Goal: Use online tool/utility: Utilize a website feature to perform a specific function

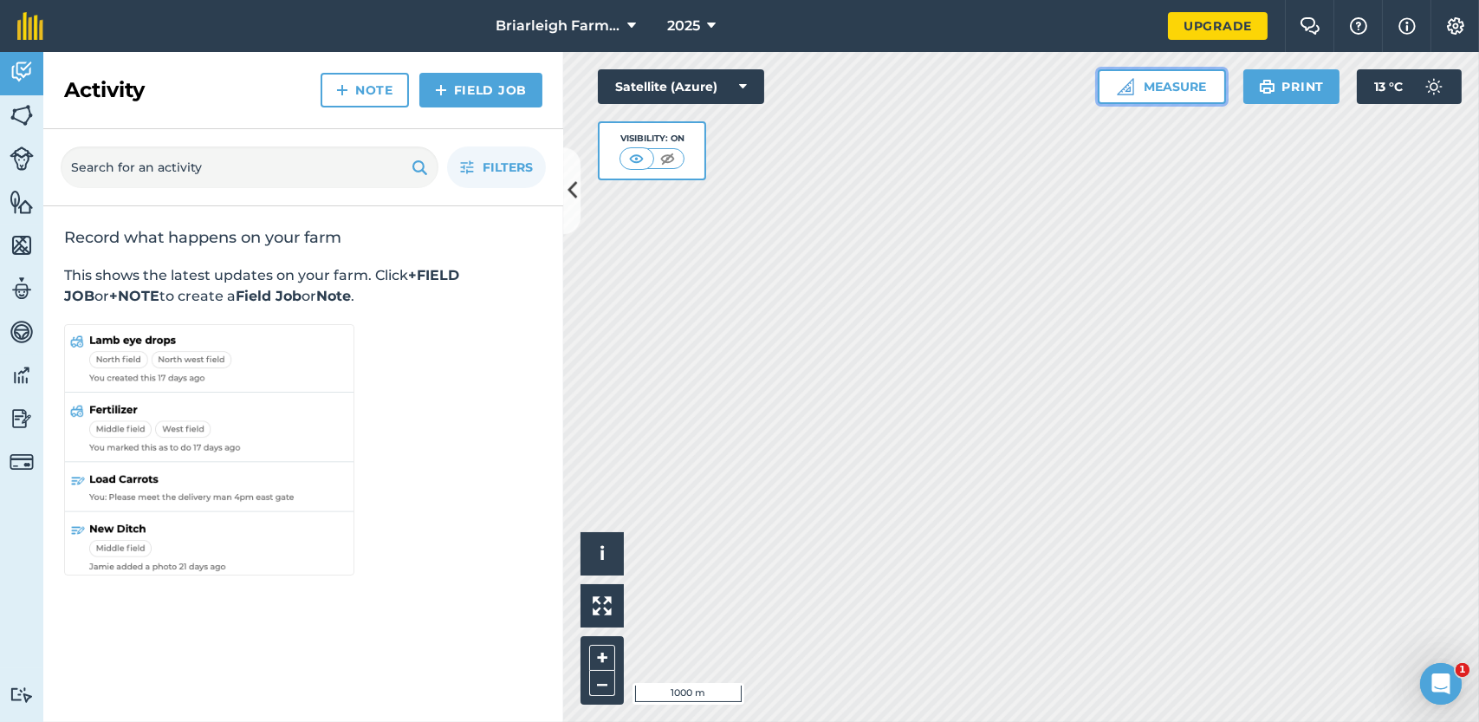
click at [1199, 84] on button "Measure" at bounding box center [1162, 86] width 128 height 35
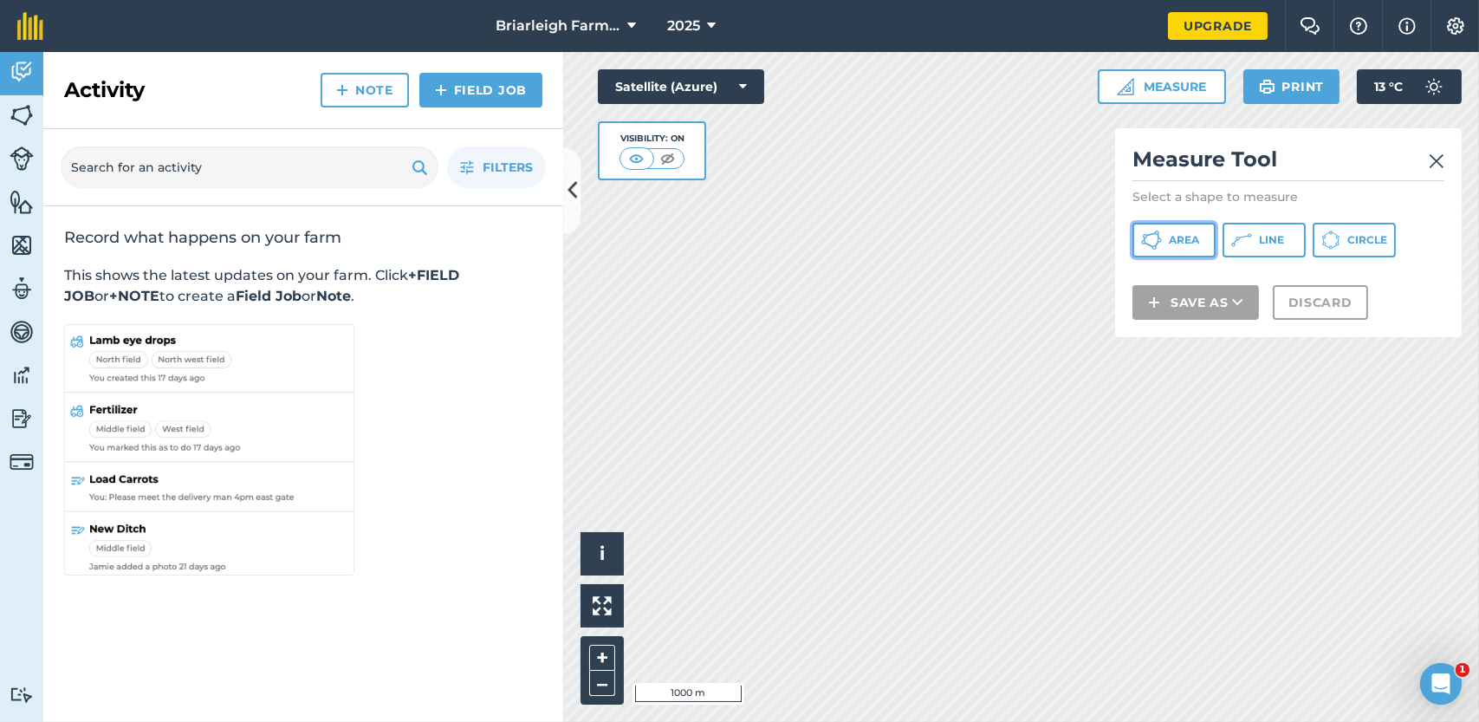
click at [1171, 238] on span "Area" at bounding box center [1184, 240] width 30 height 14
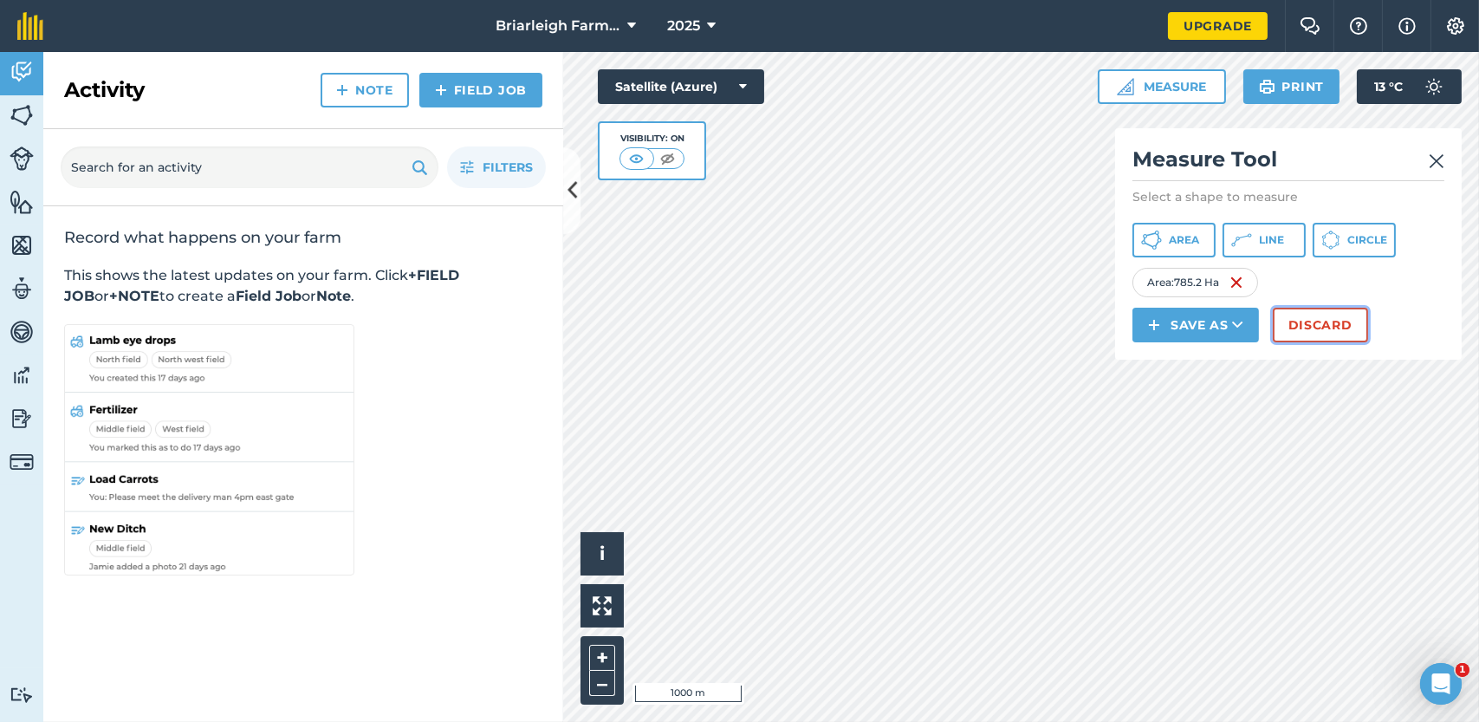
click at [1325, 324] on button "Discard" at bounding box center [1320, 325] width 95 height 35
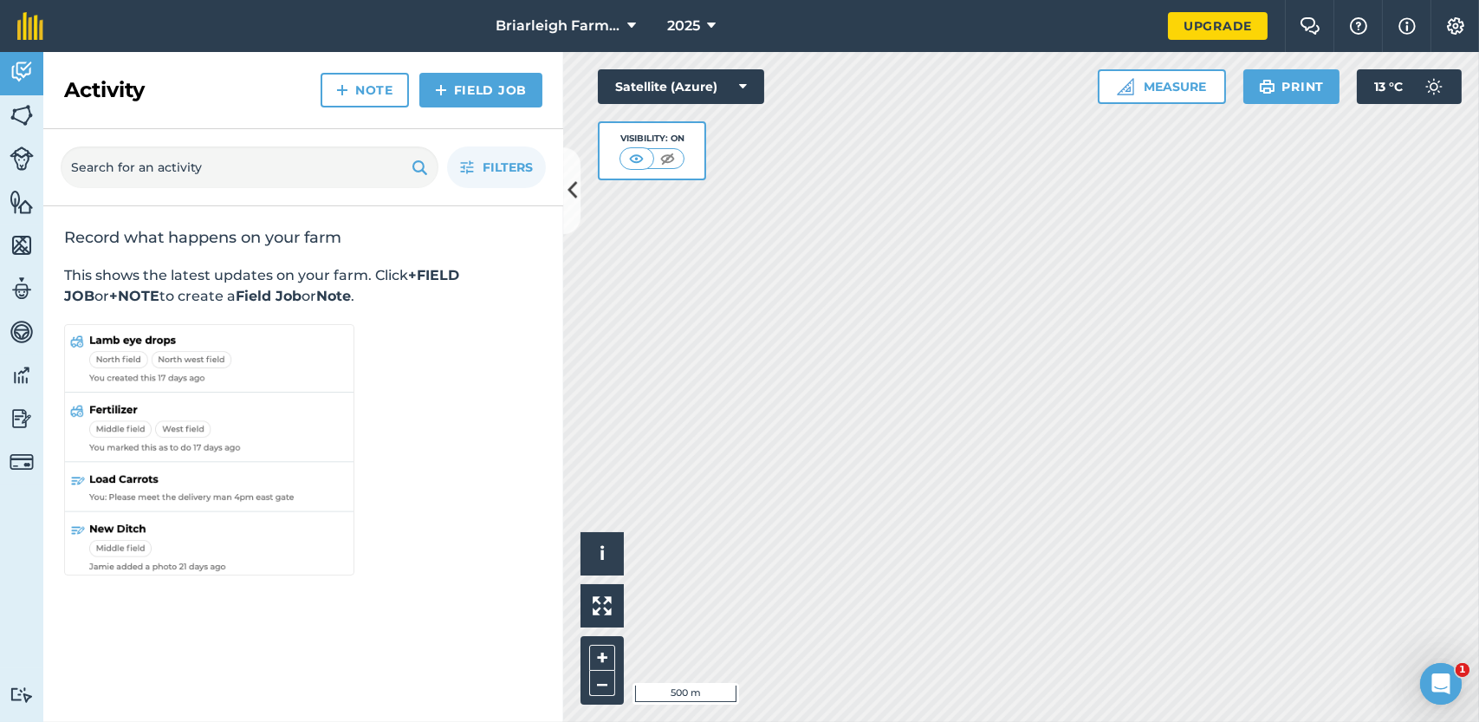
click at [1107, 103] on div "Click to start drawing i © 2025 TomTom, Microsoft 500 m + – Satellite (Azure) V…" at bounding box center [1021, 387] width 916 height 670
click at [1186, 82] on button "Measure" at bounding box center [1162, 86] width 128 height 35
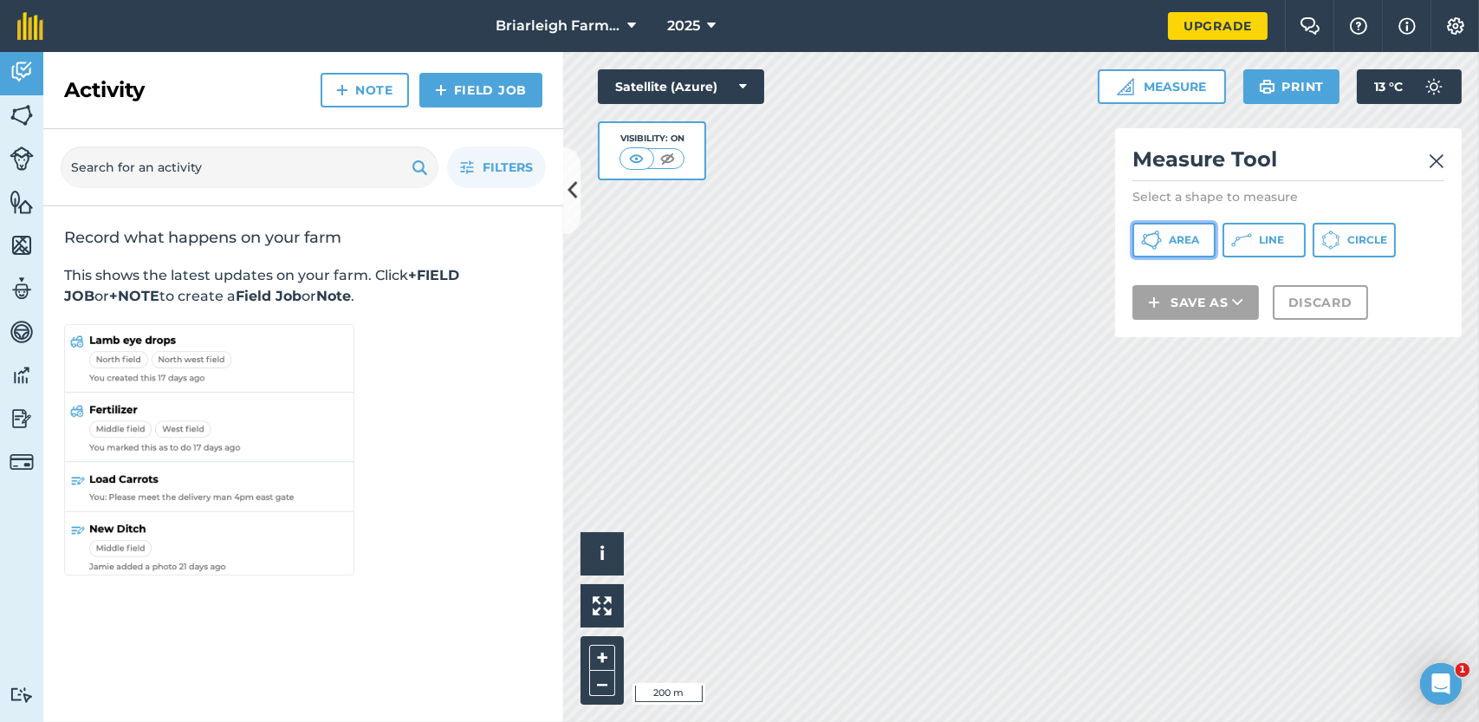
click at [1196, 240] on span "Area" at bounding box center [1184, 240] width 30 height 14
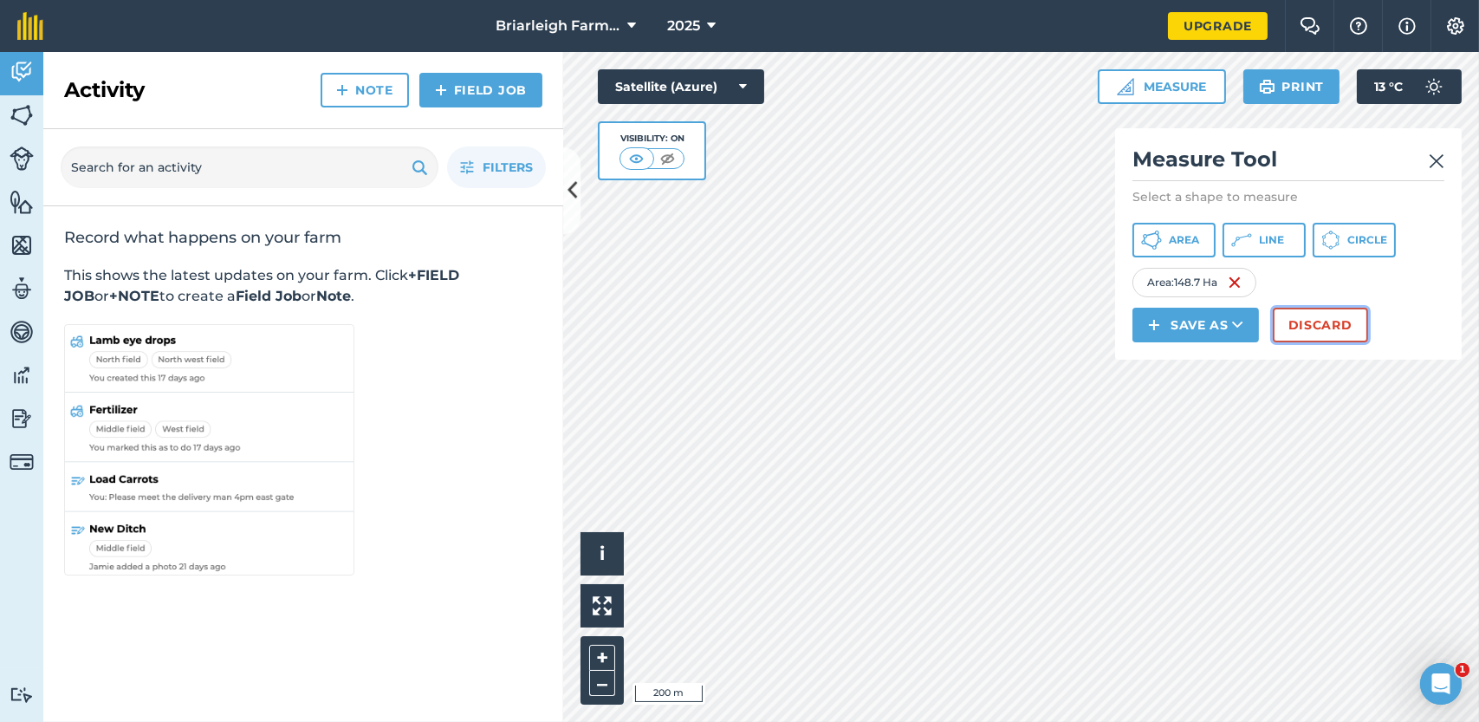
click at [1340, 323] on button "Discard" at bounding box center [1320, 325] width 95 height 35
